Goal: Task Accomplishment & Management: Manage account settings

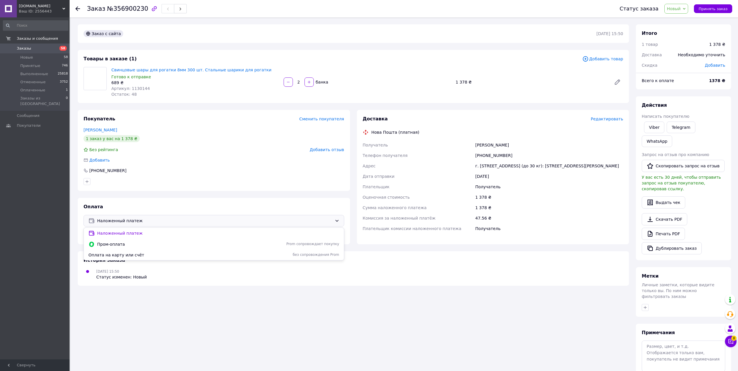
click at [334, 221] on div "Наложенный платеж Наложенный платеж Пром-оплата Prom сопровождает покупку Оплат…" at bounding box center [213, 221] width 261 height 12
click at [334, 221] on div "Наложенный платеж" at bounding box center [213, 221] width 261 height 12
click at [337, 221] on icon at bounding box center [337, 220] width 5 height 5
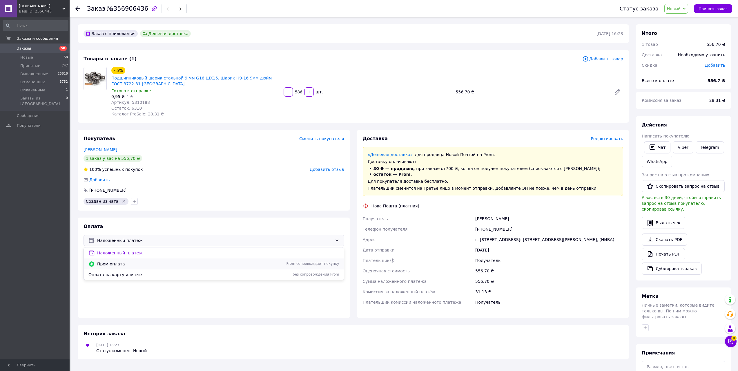
click at [115, 263] on span "Пром-оплата" at bounding box center [167, 264] width 141 height 6
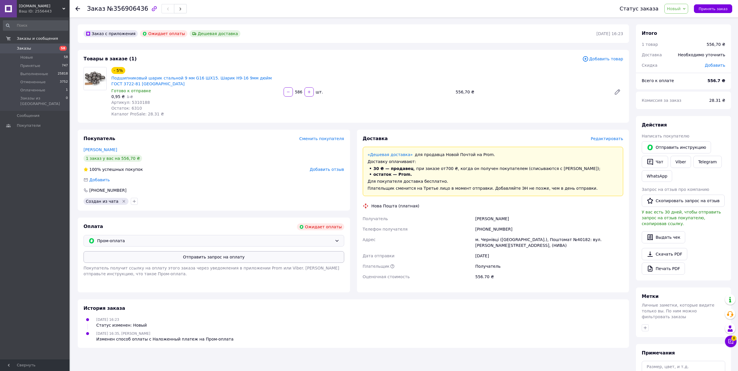
click at [226, 257] on button "Отправить запрос на оплату" at bounding box center [213, 257] width 261 height 12
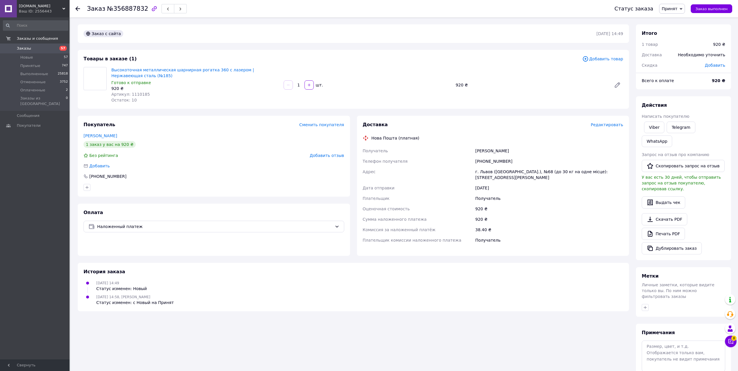
click at [679, 5] on span "Принят" at bounding box center [672, 9] width 26 height 10
click at [680, 30] on li "Отменен" at bounding box center [674, 29] width 31 height 9
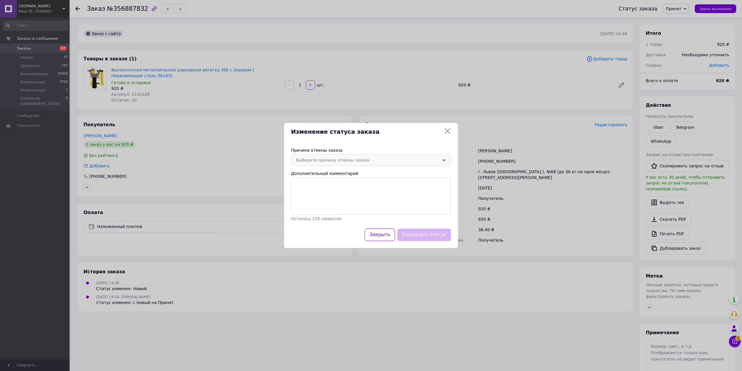
click at [365, 157] on div "Выберите причину отмены заказа" at bounding box center [367, 160] width 143 height 6
click at [333, 205] on li "По просьбе покупателя" at bounding box center [370, 205] width 159 height 11
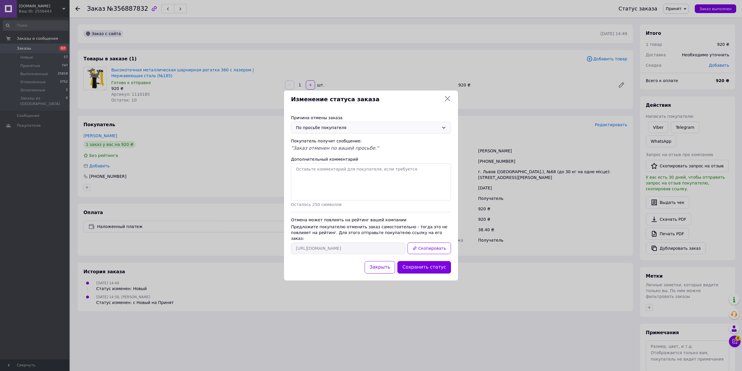
click at [432, 262] on button "Сохранить статус" at bounding box center [424, 267] width 54 height 12
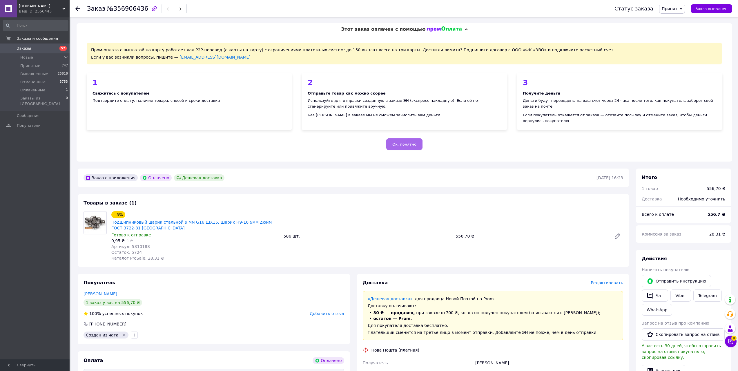
click at [405, 142] on span "Ок, понятно" at bounding box center [404, 144] width 24 height 4
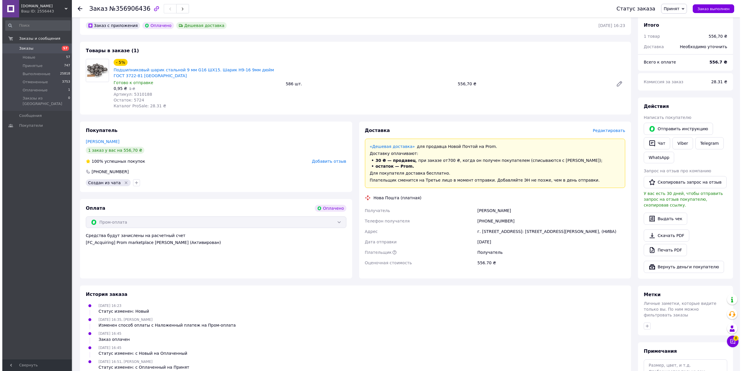
scroll to position [70, 0]
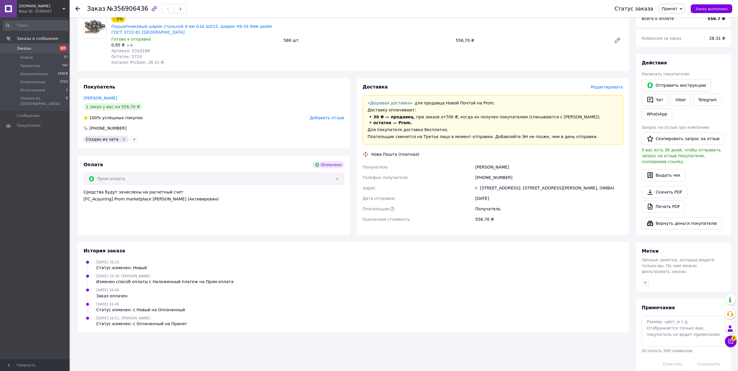
click at [604, 86] on span "Редактировать" at bounding box center [607, 87] width 32 height 5
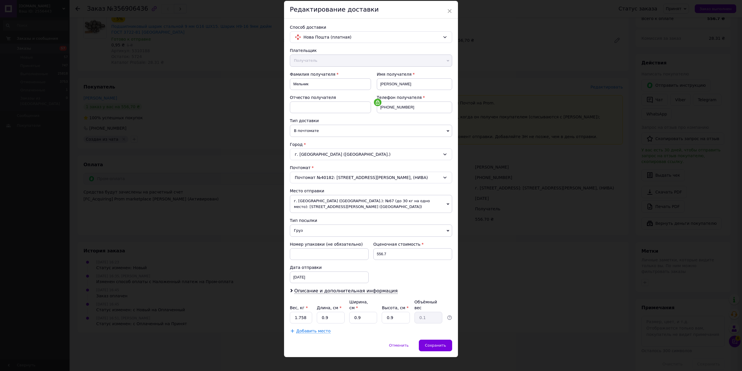
scroll to position [20, 0]
click at [444, 202] on span "г. [GEOGRAPHIC_DATA] ([GEOGRAPHIC_DATA].): №67 (до 30 кг на одно место): [STREE…" at bounding box center [371, 203] width 162 height 18
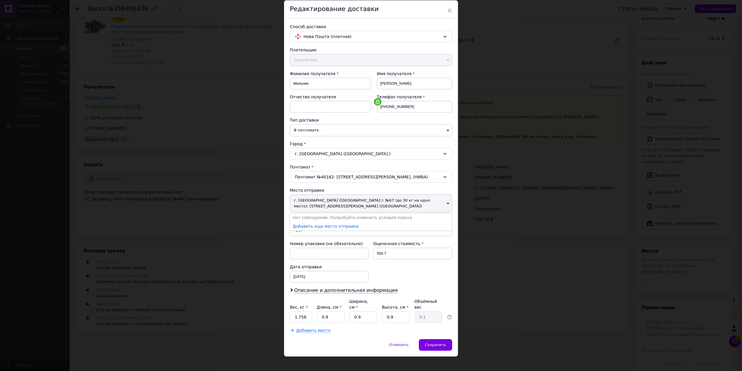
click at [304, 202] on span "г. [GEOGRAPHIC_DATA] ([GEOGRAPHIC_DATA].): №67 (до 30 кг на одно место): [STREE…" at bounding box center [371, 203] width 162 height 18
click at [429, 204] on span "г. [GEOGRAPHIC_DATA] ([GEOGRAPHIC_DATA].): №67 (до 30 кг на одно место): [STREE…" at bounding box center [371, 203] width 162 height 18
click at [327, 224] on link "Добавить еще место отправки" at bounding box center [326, 226] width 66 height 5
click at [444, 203] on span "г. [GEOGRAPHIC_DATA] ([GEOGRAPHIC_DATA].): №67 (до 30 кг на одно место): [STREE…" at bounding box center [371, 203] width 162 height 18
click at [445, 203] on span "г. [GEOGRAPHIC_DATA] ([GEOGRAPHIC_DATA].): №67 (до 30 кг на одно место): [STREE…" at bounding box center [371, 203] width 162 height 18
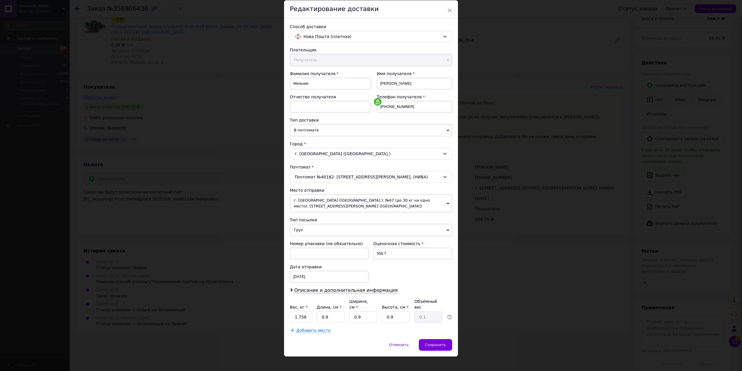
click at [535, 193] on div "× Редактирование доставки Способ доставки Нова Пошта (платная) Плательщик Получ…" at bounding box center [371, 185] width 742 height 371
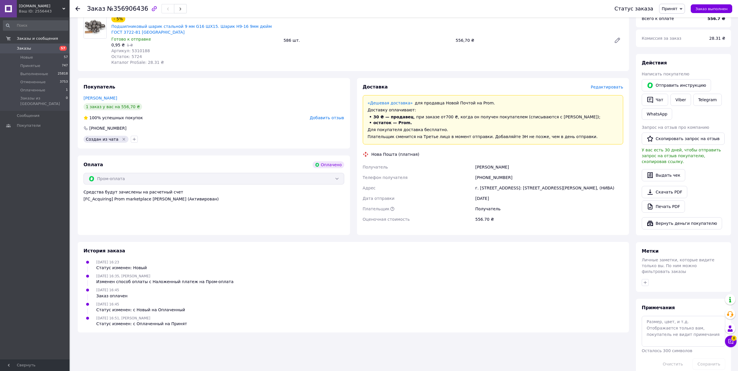
click at [602, 86] on span "Редактировать" at bounding box center [607, 87] width 32 height 5
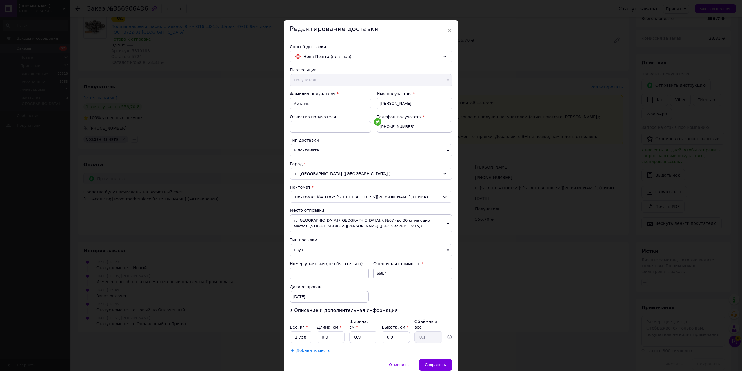
click at [346, 196] on div "Почтомат №40182: ул. Полетаева, 6в, (НИВА)" at bounding box center [371, 197] width 162 height 12
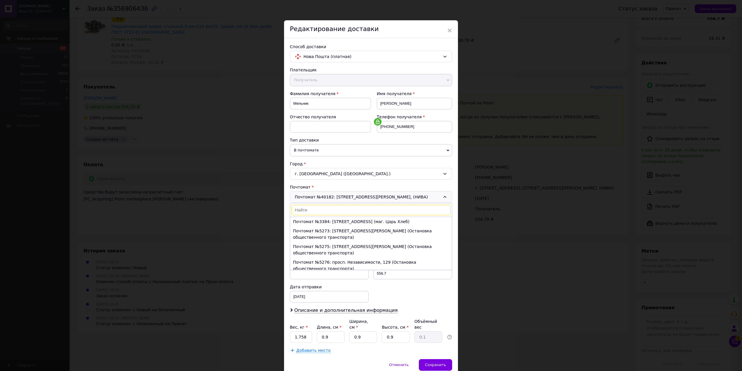
scroll to position [2071, 0]
click at [346, 196] on div "Почтомат №40182: ул. Полетаева, 6в, (НИВА) Почтомат №3384: ул. Алма-атинская, 6…" at bounding box center [371, 197] width 162 height 12
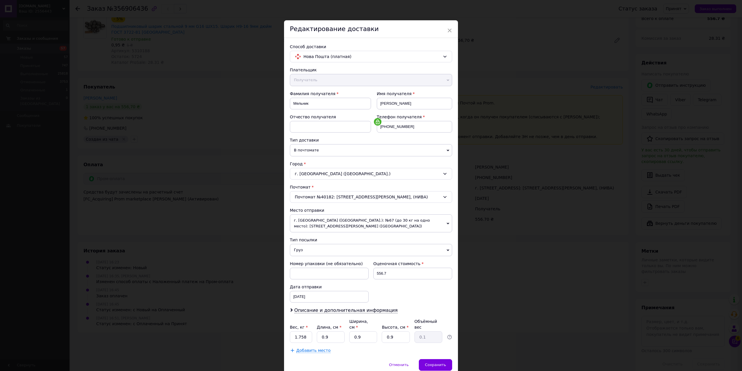
click at [333, 150] on span "В почтомате" at bounding box center [371, 150] width 162 height 12
click at [312, 159] on li "В отделении" at bounding box center [371, 161] width 162 height 9
click at [353, 197] on div "-- Не выбрано --" at bounding box center [371, 197] width 162 height 12
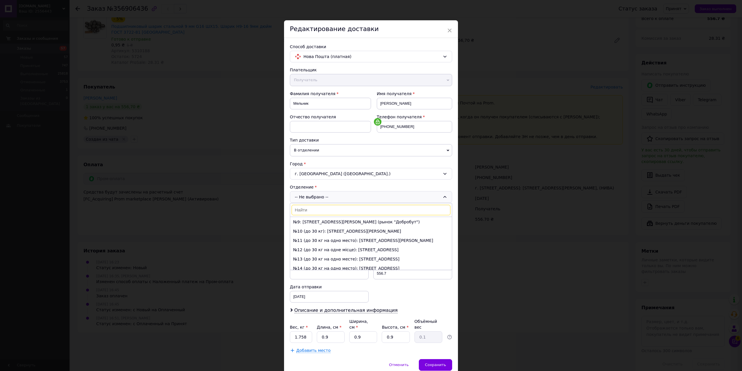
scroll to position [87, 0]
click at [335, 245] on li "№12 (до 30 кг на одне місце): проезд Парковый, 2" at bounding box center [371, 249] width 162 height 9
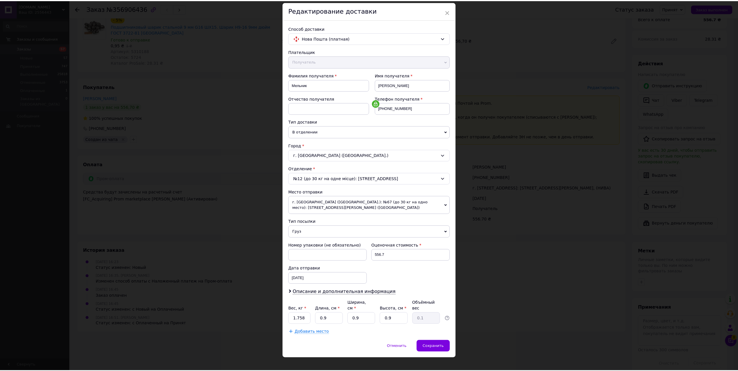
scroll to position [20, 0]
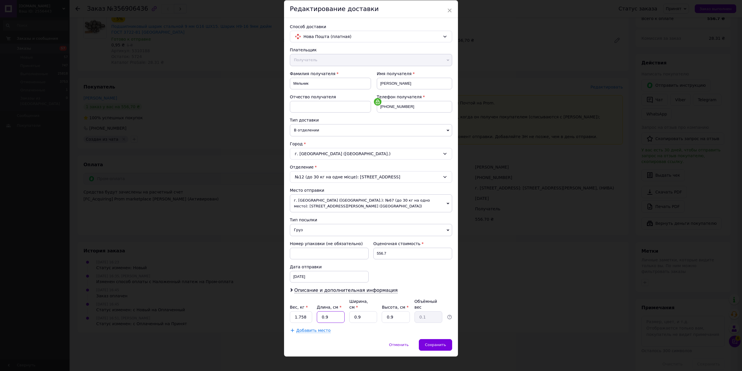
click at [332, 315] on input "0.9" at bounding box center [331, 317] width 28 height 12
type input "88"
click at [373, 312] on input "0.9" at bounding box center [363, 317] width 28 height 12
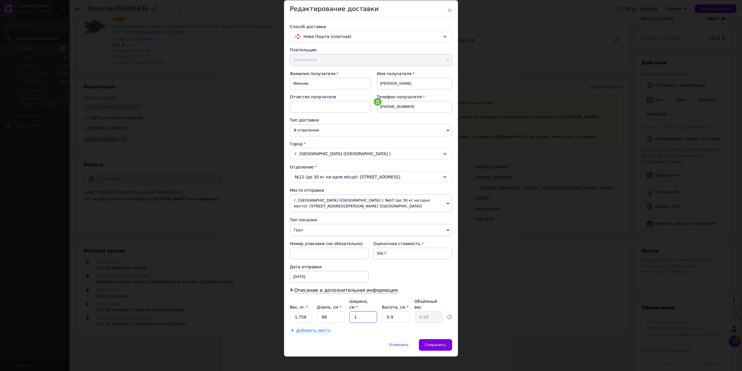
type input "14"
type input "0.28"
type input "14"
click at [400, 311] on input "0.9" at bounding box center [396, 317] width 28 height 12
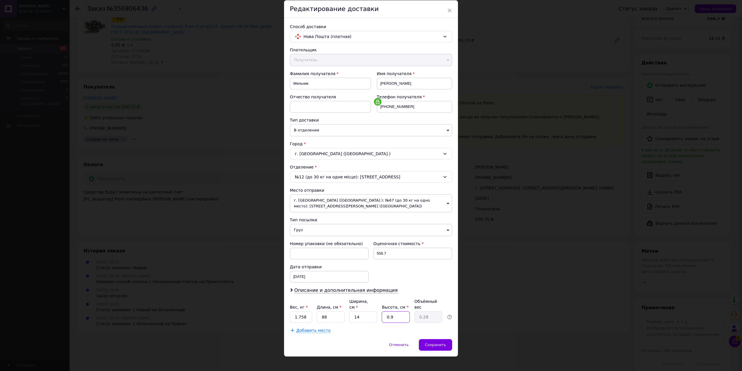
type input "9"
type input "2.77"
type input "9"
click at [376, 327] on div "Добавить место" at bounding box center [371, 330] width 162 height 6
click at [308, 312] on input "1.758" at bounding box center [301, 317] width 22 height 12
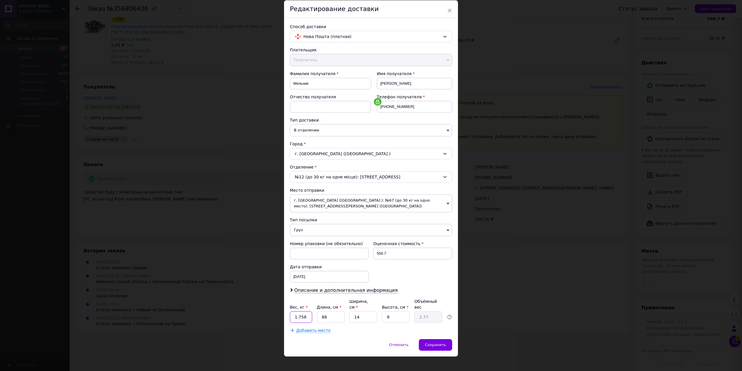
click at [308, 312] on input "1.758" at bounding box center [301, 317] width 22 height 12
type input "0.22"
click at [440, 342] on span "Сохранить" at bounding box center [435, 344] width 21 height 4
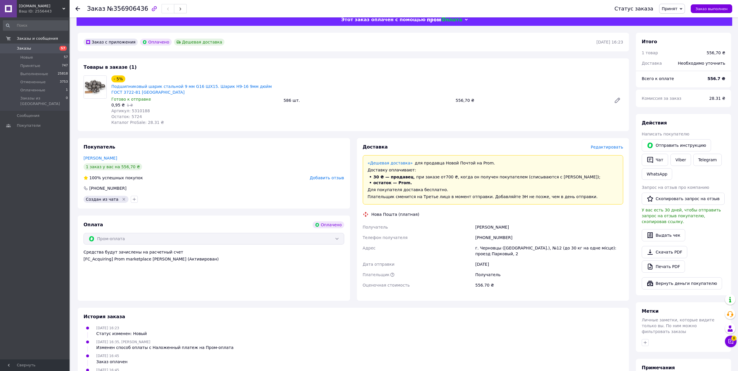
scroll to position [0, 0]
